Goal: Check status: Check status

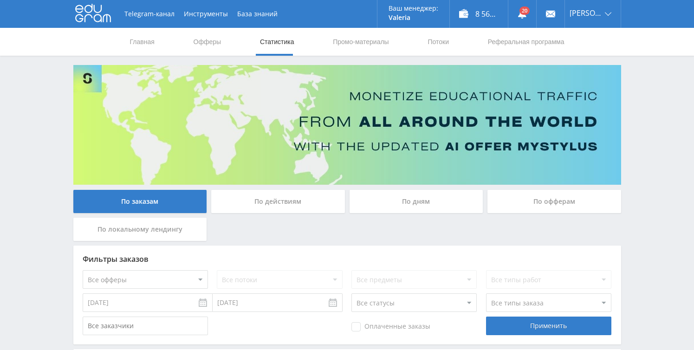
click at [396, 200] on div "По дням" at bounding box center [417, 201] width 134 height 23
click at [0, 0] on input "По дням" at bounding box center [0, 0] width 0 height 0
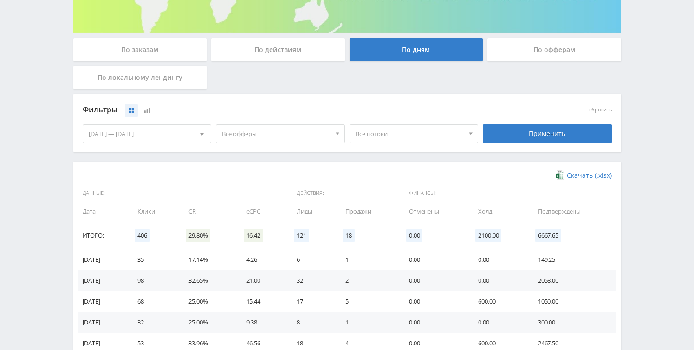
scroll to position [257, 0]
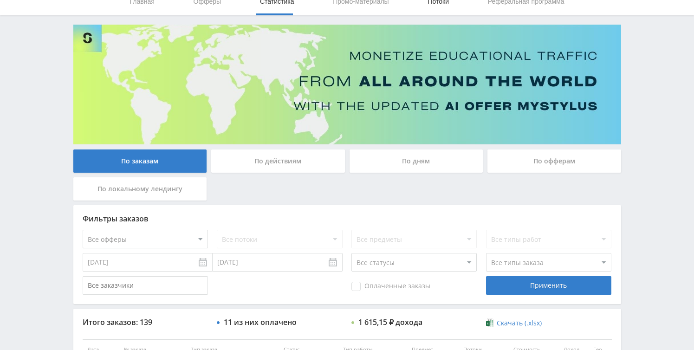
scroll to position [13, 0]
